Goal: Task Accomplishment & Management: Use online tool/utility

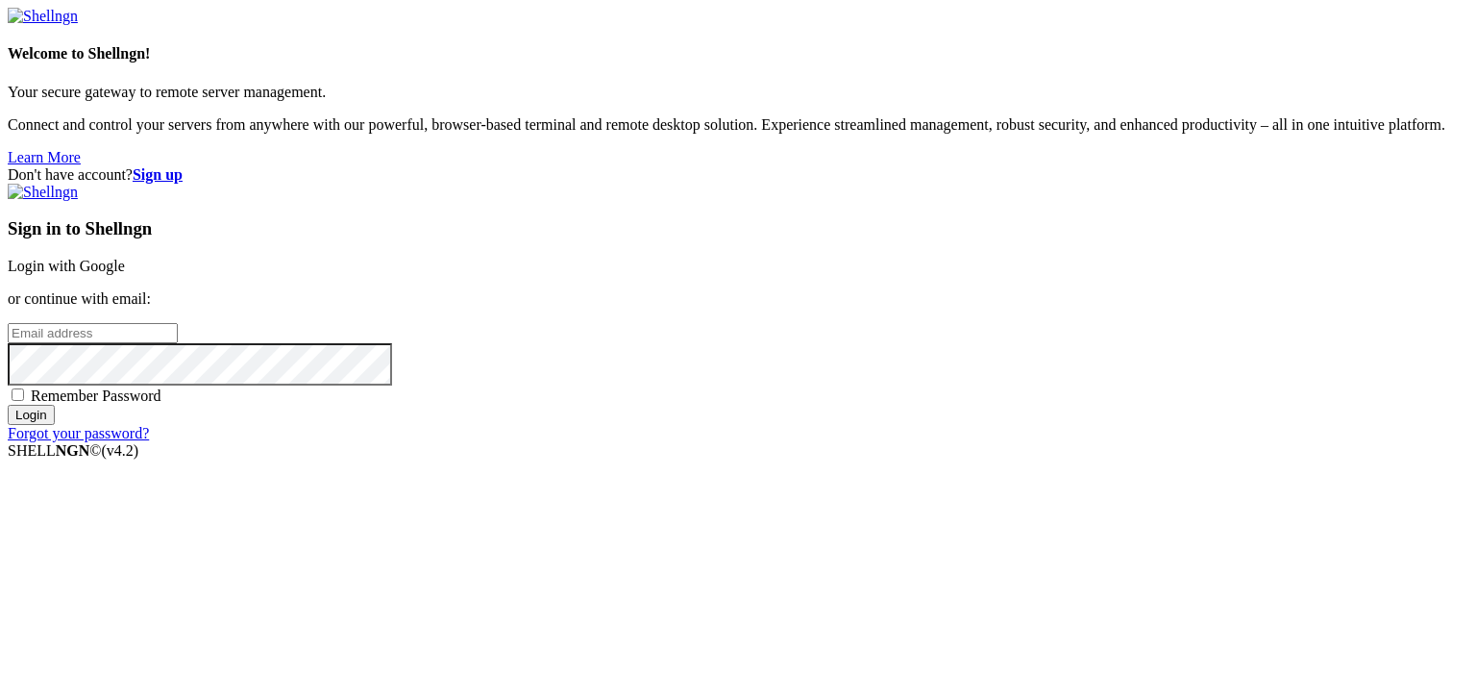
click at [125, 258] on link "Login with Google" at bounding box center [66, 266] width 117 height 16
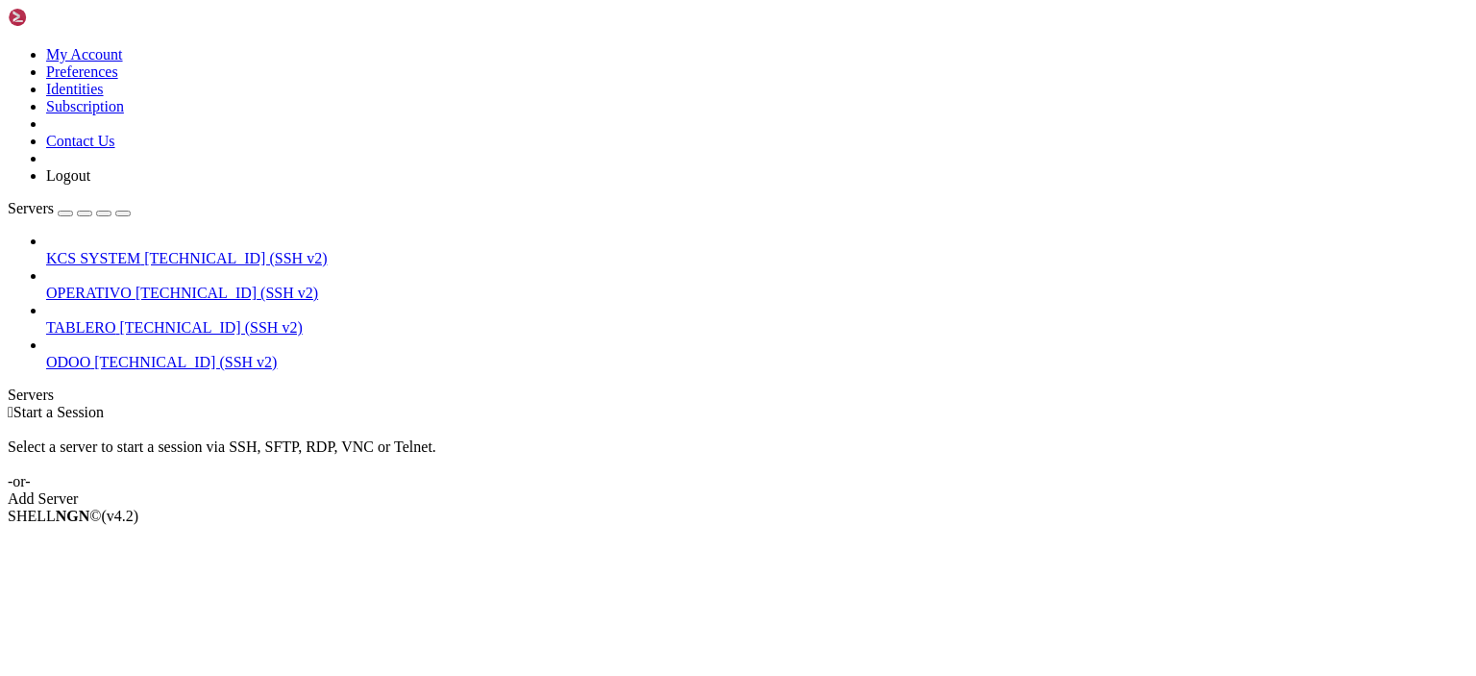
click at [182, 285] on span "[TECHNICAL_ID] (SSH v2)" at bounding box center [227, 293] width 183 height 16
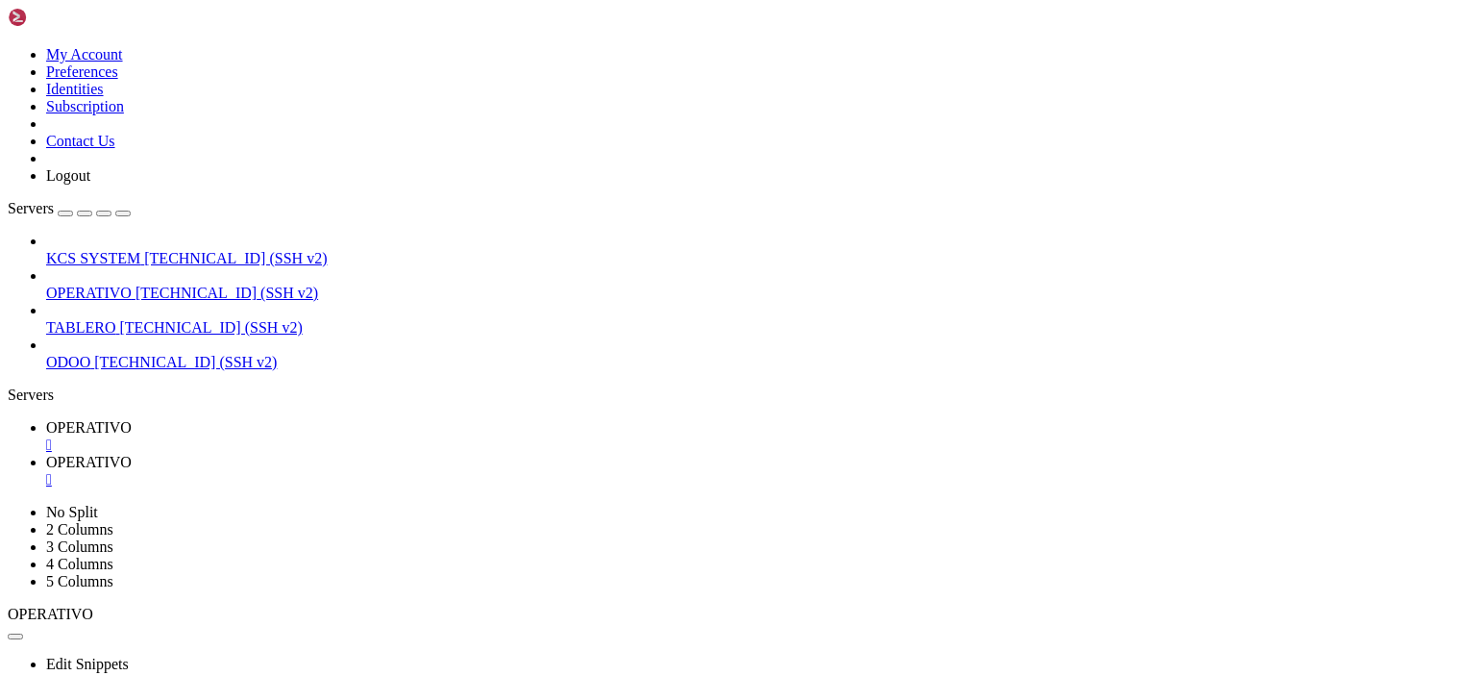
scroll to position [792, 0]
click at [144, 592] on span " 50-app-NEW-SYNC" at bounding box center [78, 600] width 134 height 16
type input "/home/ubuntu/50-app-NEW-SYNC"
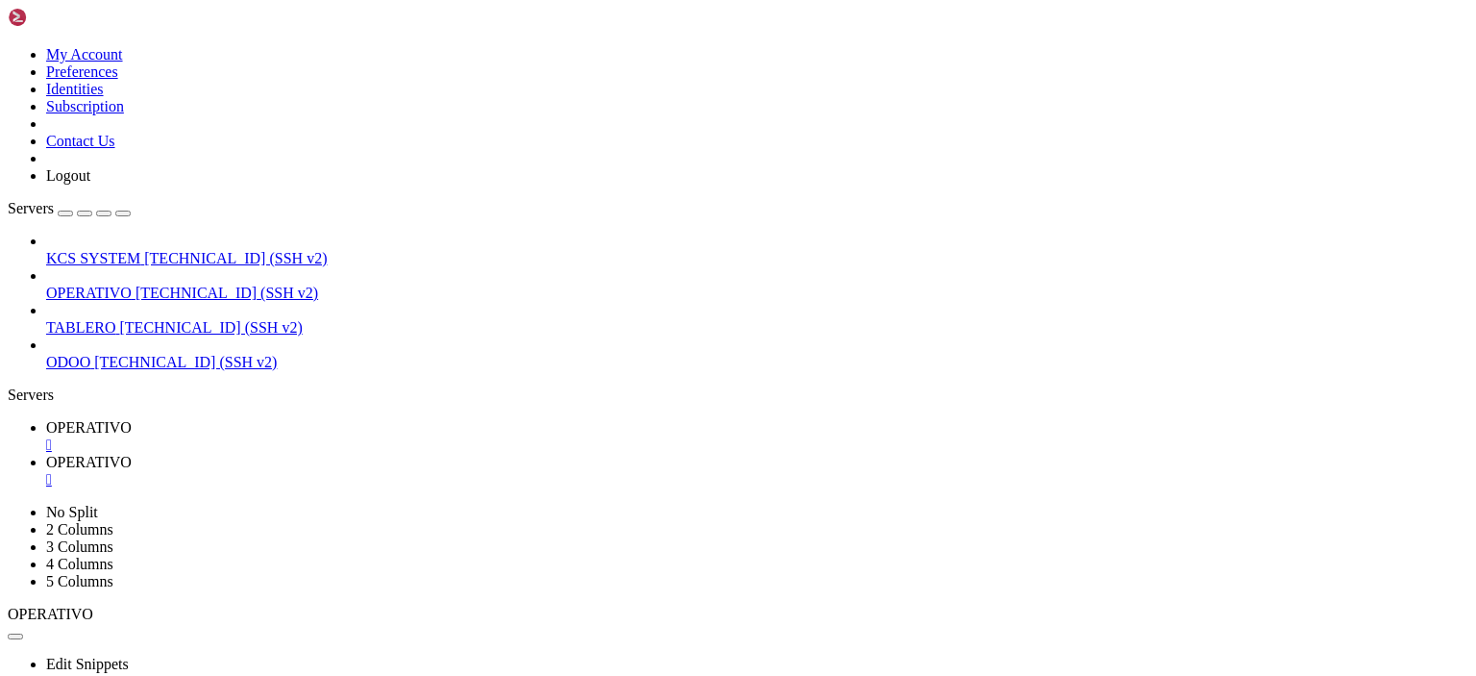
type textarea "[DOMAIN_NAME]("main()")"
click at [306, 419] on link "OPERATIVO " at bounding box center [757, 436] width 1423 height 35
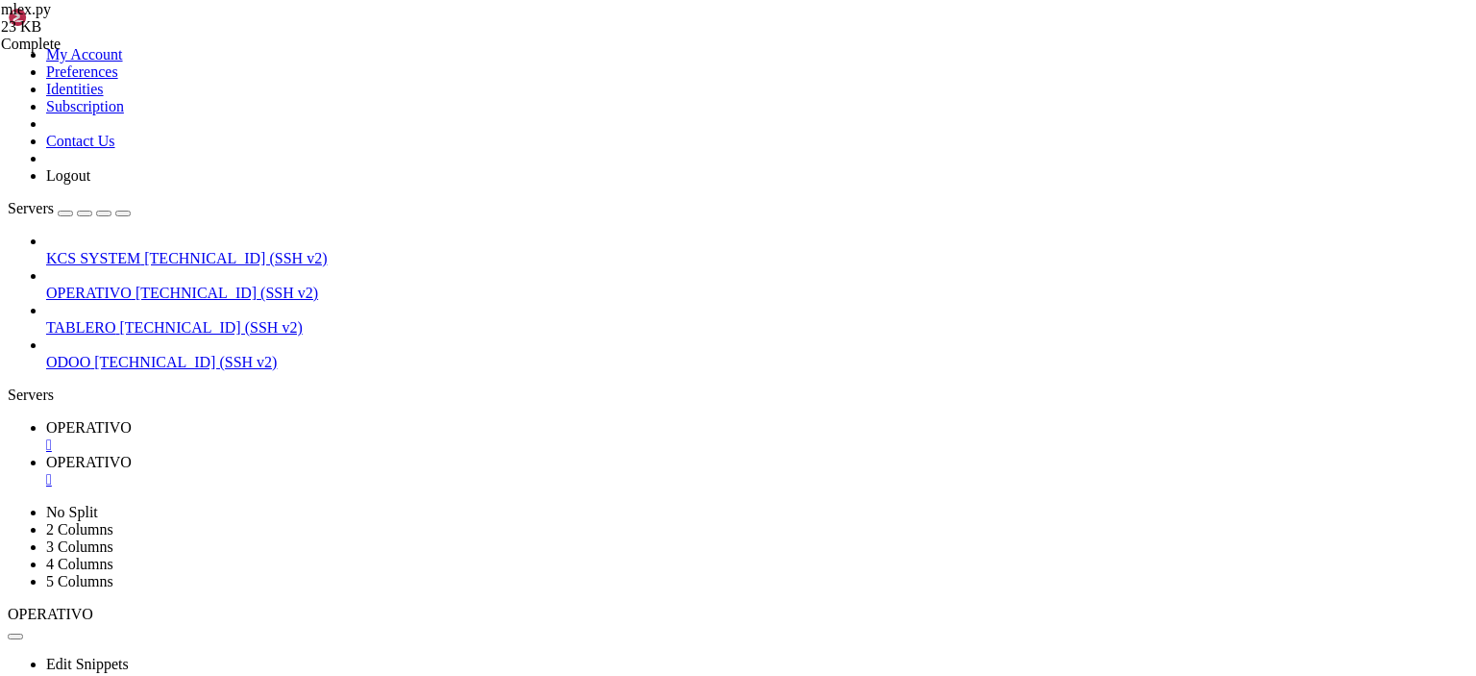
click at [132, 454] on span "OPERATIVO" at bounding box center [89, 462] width 86 height 16
type textarea "[DOMAIN_NAME]("main()")"
paste textarea
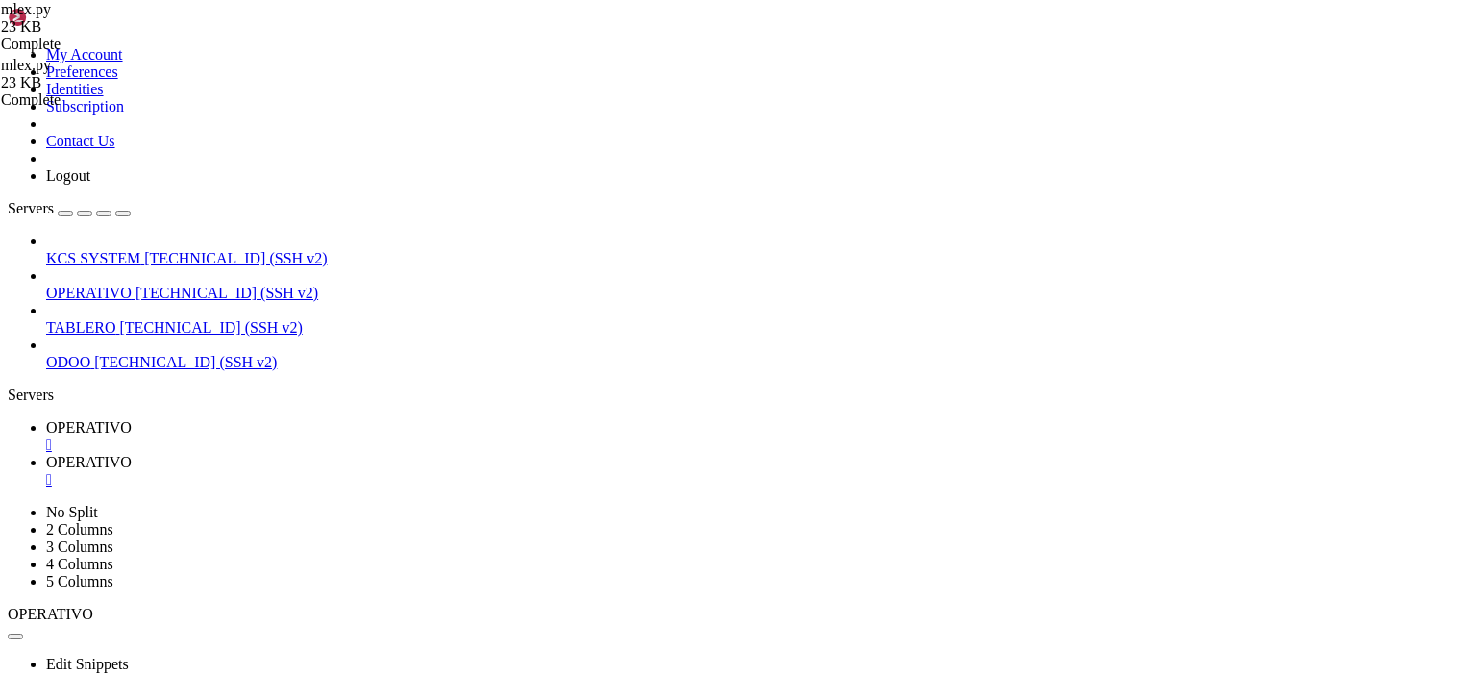
scroll to position [5863, 0]
click at [308, 419] on link "OPERATIVO " at bounding box center [757, 436] width 1423 height 35
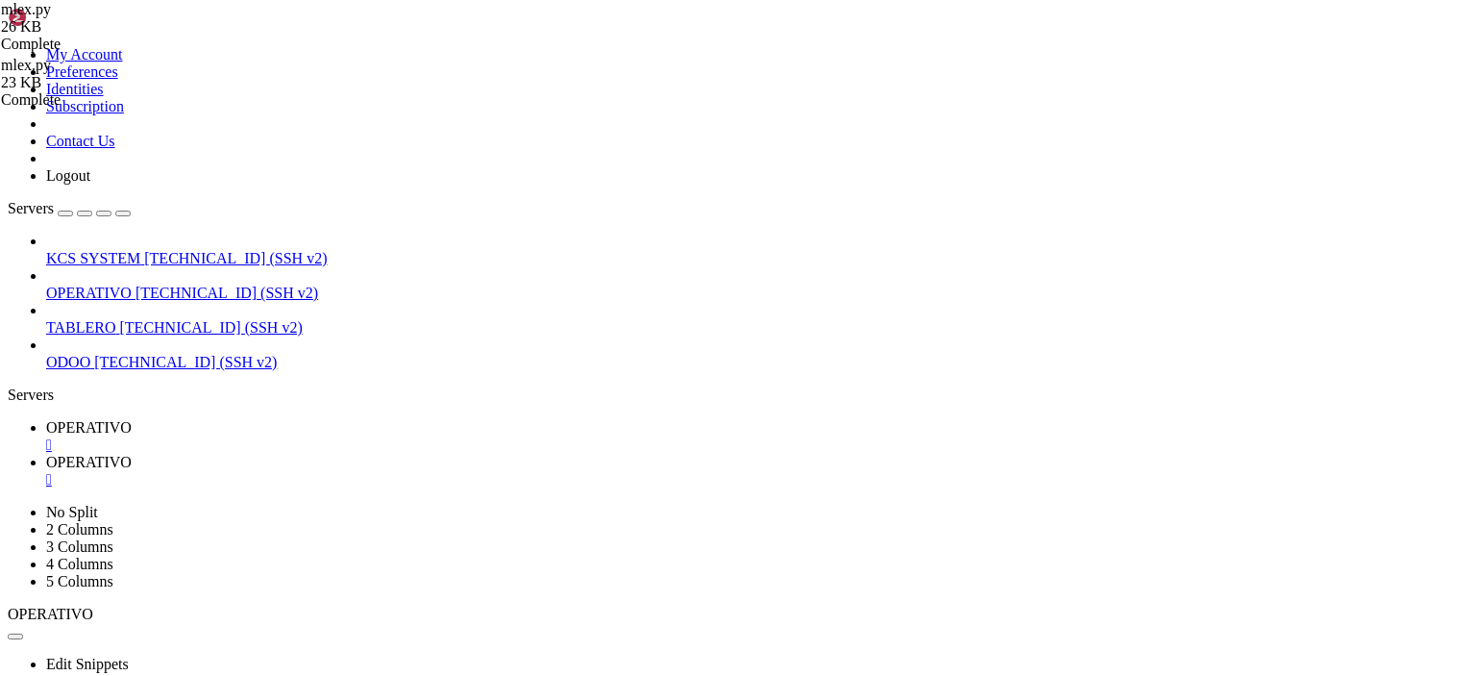
click at [359, 436] on div "" at bounding box center [757, 444] width 1423 height 17
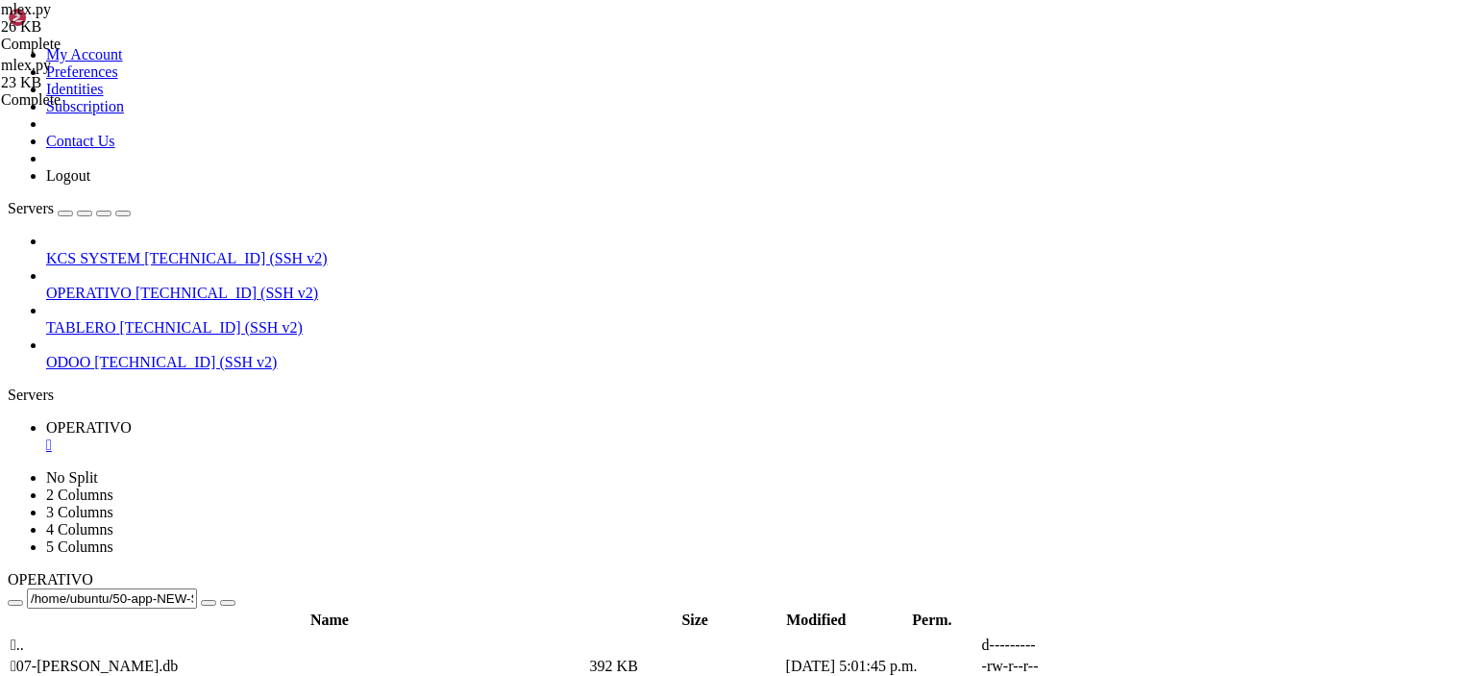
click at [366, 436] on div "" at bounding box center [757, 444] width 1423 height 17
